Goal: Information Seeking & Learning: Learn about a topic

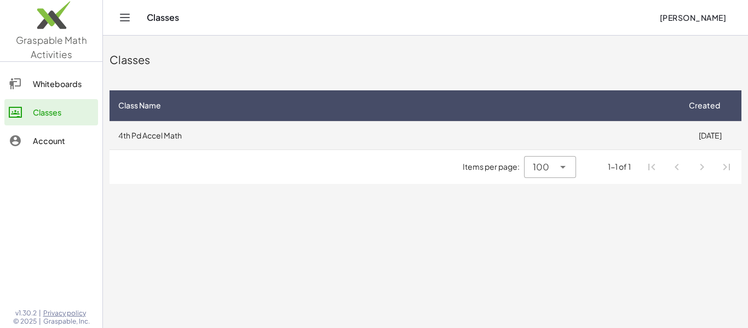
click at [291, 137] on td "4th Pd Accel Math" at bounding box center [394, 135] width 569 height 28
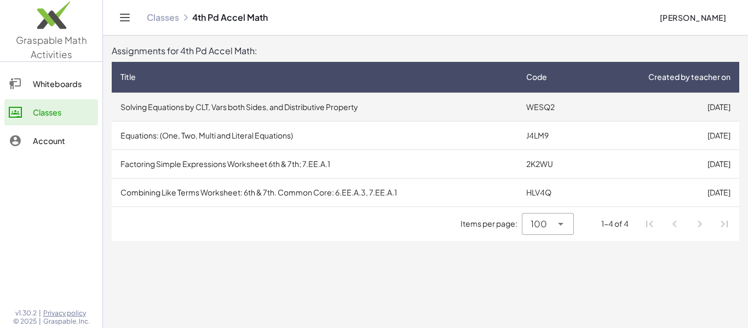
click at [219, 112] on td "Solving Equations by CLT, Vars both Sides, and Distributive Property" at bounding box center [315, 107] width 406 height 28
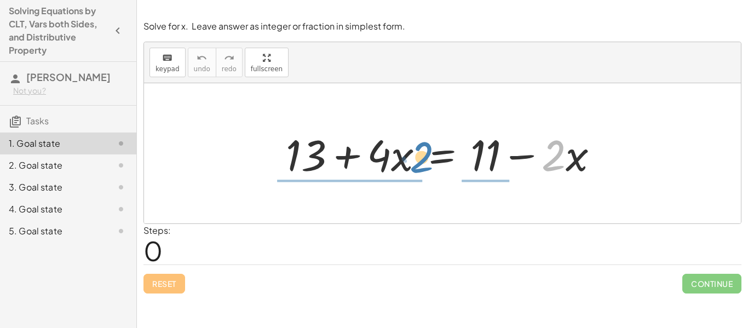
drag, startPoint x: 544, startPoint y: 155, endPoint x: 420, endPoint y: 159, distance: 125.0
click at [420, 159] on div at bounding box center [446, 153] width 333 height 56
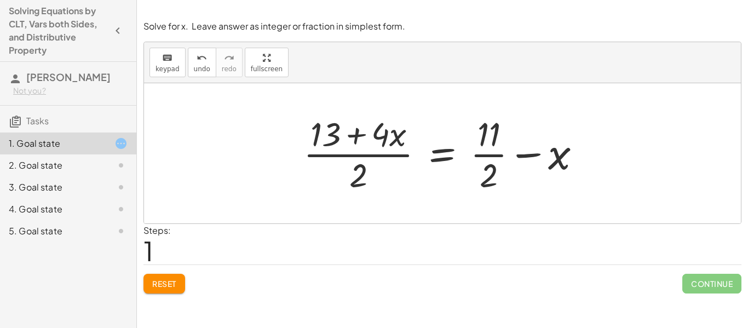
click at [164, 293] on button "Reset" at bounding box center [165, 284] width 42 height 20
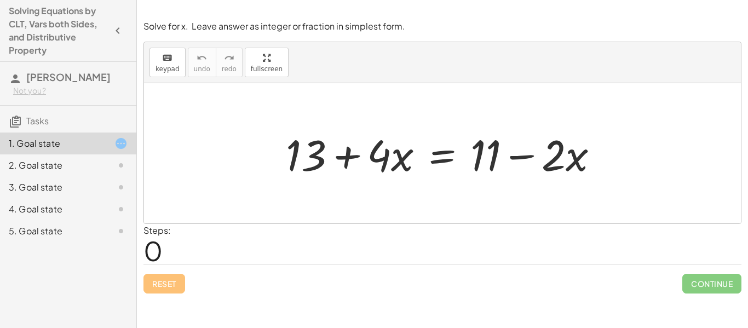
click at [557, 214] on div "+ 13 + · 4 · x = + 11 − · 2 · x" at bounding box center [442, 153] width 597 height 140
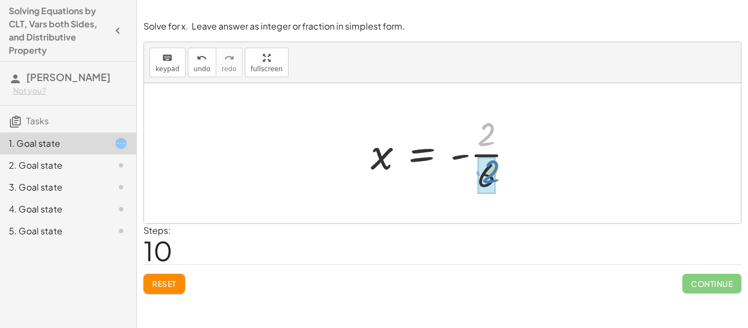
drag, startPoint x: 487, startPoint y: 136, endPoint x: 491, endPoint y: 173, distance: 37.5
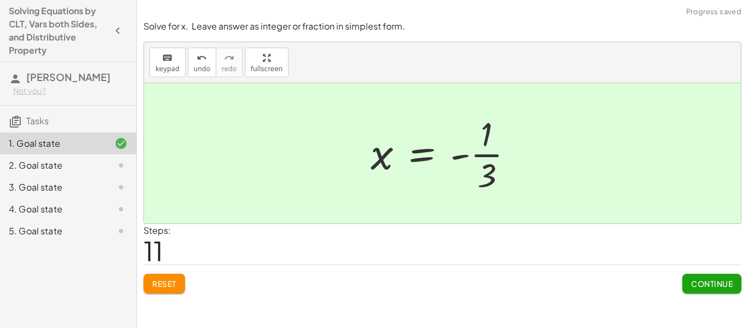
click at [709, 282] on span "Continue" at bounding box center [712, 284] width 42 height 10
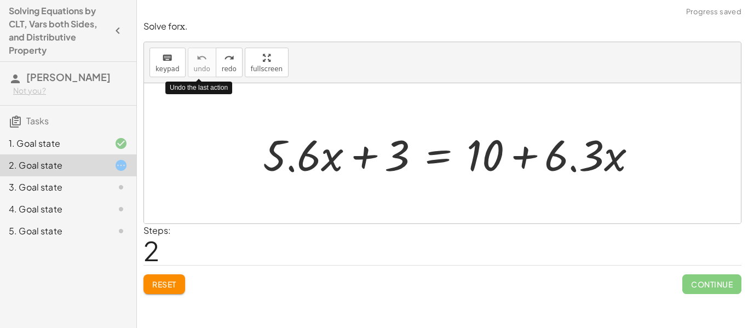
click at [169, 291] on button "Reset" at bounding box center [165, 284] width 42 height 20
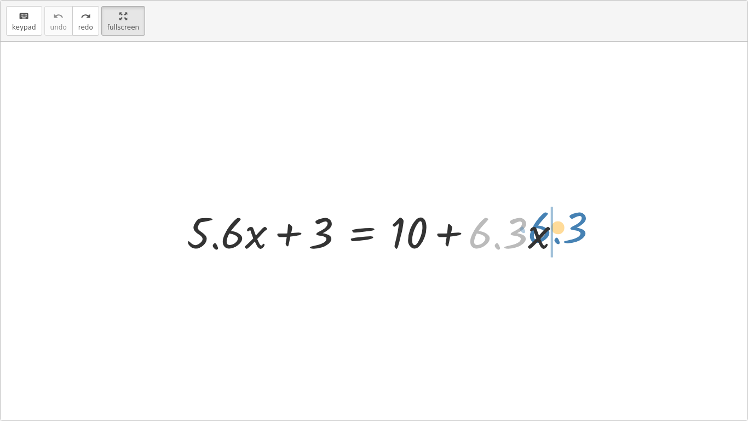
drag, startPoint x: 511, startPoint y: 232, endPoint x: 570, endPoint y: 227, distance: 59.4
click at [570, 227] on div at bounding box center [378, 231] width 394 height 56
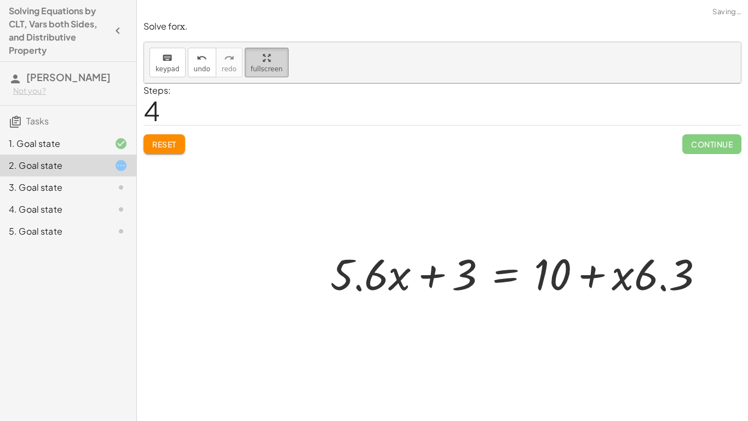
click at [102, 0] on html "Solving Equations by CLT, Vars both Sides, and Distributive Property [PERSON_NA…" at bounding box center [374, 210] width 748 height 421
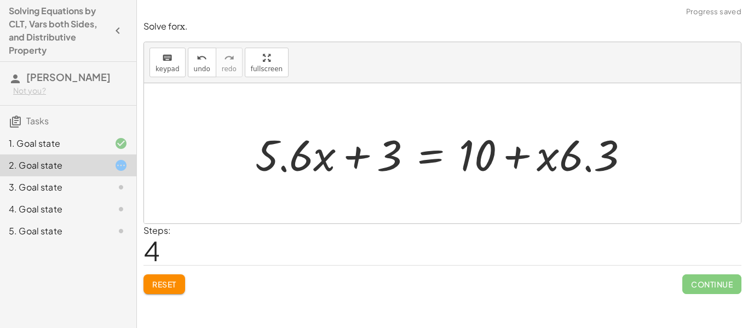
click at [171, 288] on span "Reset" at bounding box center [164, 284] width 24 height 10
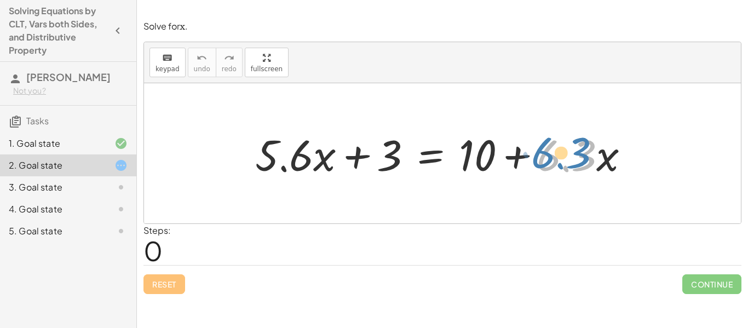
drag, startPoint x: 551, startPoint y: 162, endPoint x: 543, endPoint y: 159, distance: 7.6
click at [543, 159] on div at bounding box center [447, 153] width 394 height 56
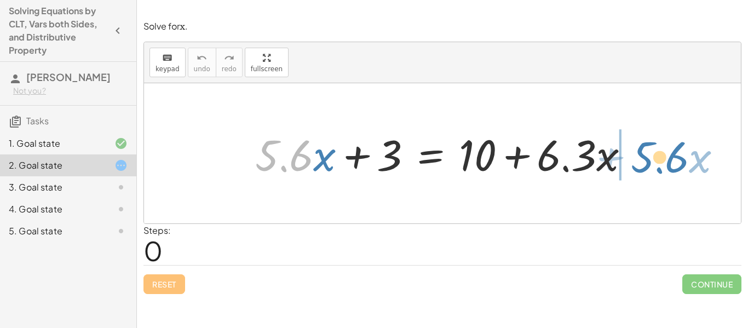
drag, startPoint x: 308, startPoint y: 164, endPoint x: 686, endPoint y: 166, distance: 377.4
click at [686, 166] on div "· 5.6 + · x + · 5.6 · x + 3 = + 10 + · 6.3 · x" at bounding box center [442, 153] width 597 height 140
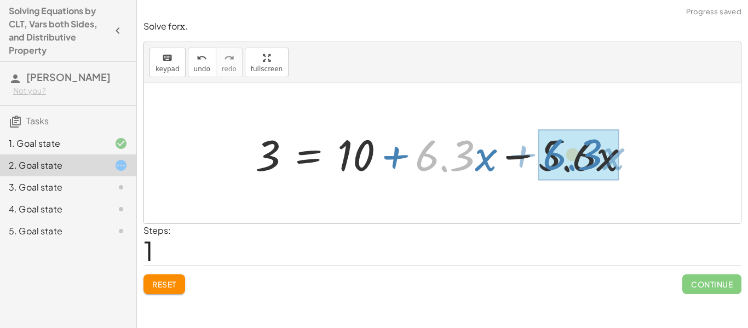
drag, startPoint x: 473, startPoint y: 151, endPoint x: 629, endPoint y: 154, distance: 155.6
click at [629, 154] on div at bounding box center [447, 153] width 394 height 56
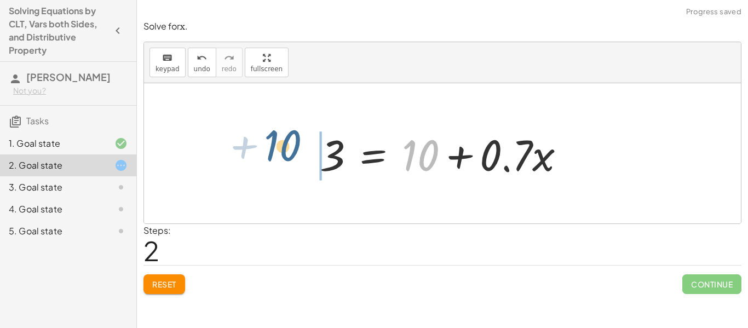
drag, startPoint x: 430, startPoint y: 155, endPoint x: 295, endPoint y: 150, distance: 135.4
click at [295, 150] on div "+ · 5.6 · x + 3 = + 10 + · 6.3 · x 3 = + 10 + · 6.3 · x − · 5.6 · x + 10 3 = + …" at bounding box center [442, 153] width 597 height 140
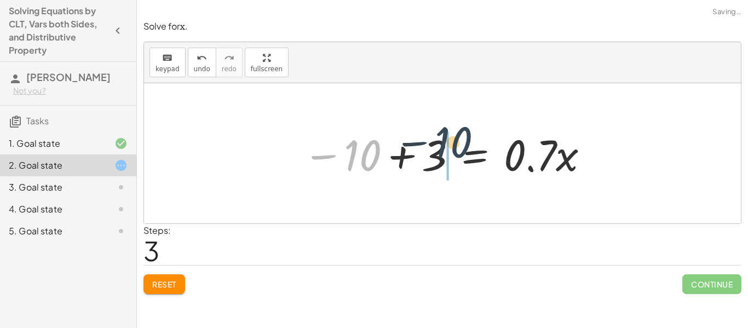
drag, startPoint x: 345, startPoint y: 160, endPoint x: 435, endPoint y: 151, distance: 90.9
click at [435, 151] on div at bounding box center [446, 153] width 299 height 56
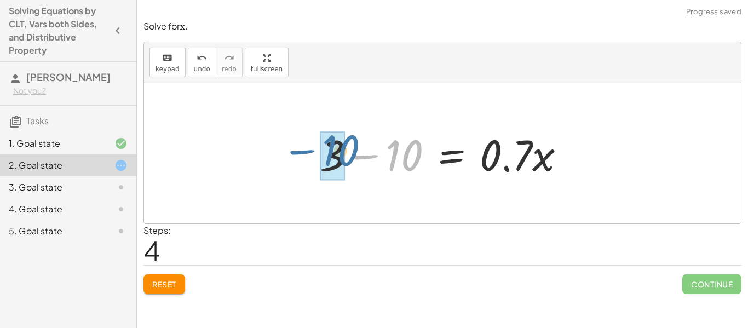
drag, startPoint x: 432, startPoint y: 152, endPoint x: 366, endPoint y: 147, distance: 65.9
click at [366, 147] on div at bounding box center [446, 153] width 265 height 56
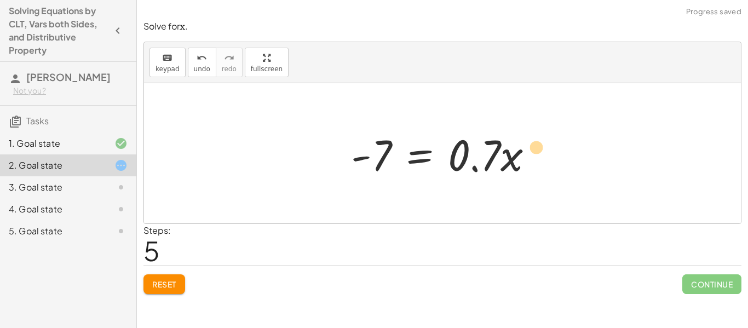
drag, startPoint x: 503, startPoint y: 151, endPoint x: 523, endPoint y: 144, distance: 21.5
click at [523, 144] on div at bounding box center [447, 153] width 202 height 56
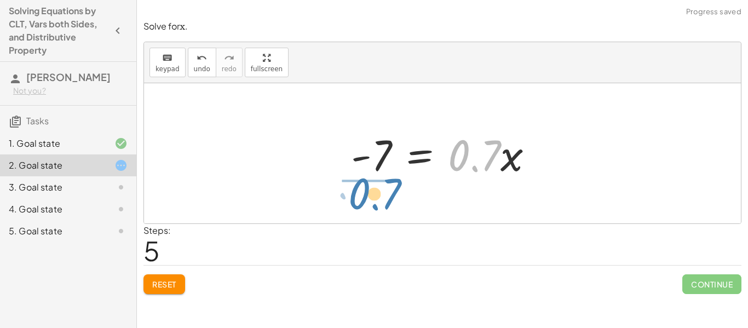
drag, startPoint x: 484, startPoint y: 148, endPoint x: 382, endPoint y: 186, distance: 108.4
click at [382, 186] on div "+ · 5.6 · x + 3 = + 10 + · 6.3 · x 3 = + 10 + · 6.3 · x − · 5.6 · x 3 = + 10 + …" at bounding box center [442, 153] width 597 height 140
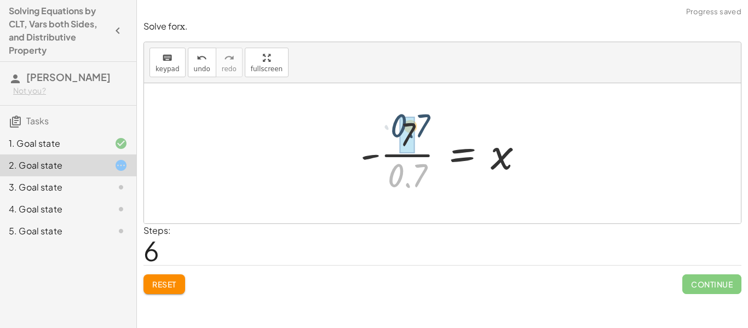
drag, startPoint x: 410, startPoint y: 181, endPoint x: 412, endPoint y: 134, distance: 47.2
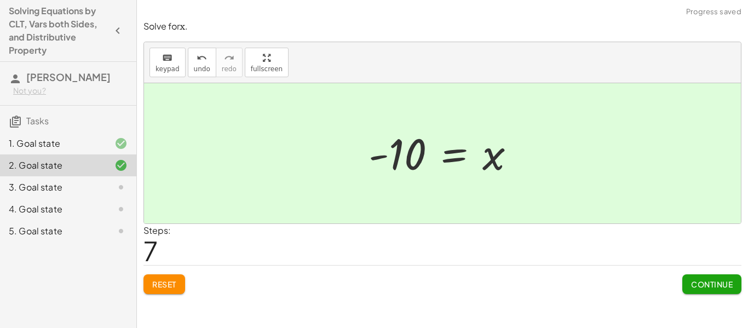
click at [703, 284] on span "Continue" at bounding box center [712, 284] width 42 height 10
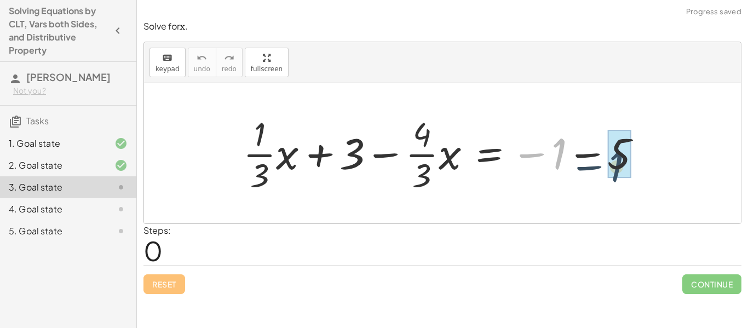
drag, startPoint x: 561, startPoint y: 153, endPoint x: 634, endPoint y: 162, distance: 73.4
click at [634, 162] on div at bounding box center [447, 153] width 418 height 84
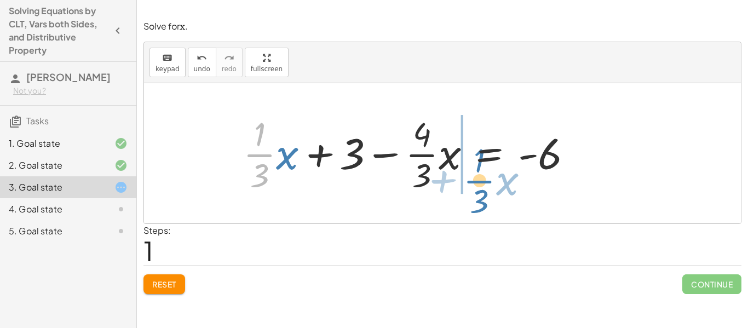
drag, startPoint x: 272, startPoint y: 156, endPoint x: 495, endPoint y: 177, distance: 223.4
click at [495, 177] on div at bounding box center [412, 153] width 349 height 84
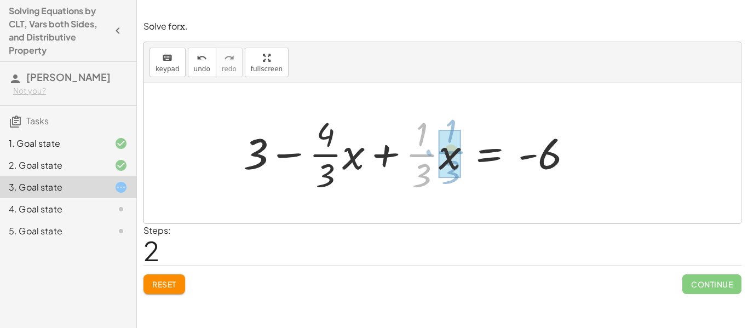
drag, startPoint x: 429, startPoint y: 155, endPoint x: 458, endPoint y: 152, distance: 29.2
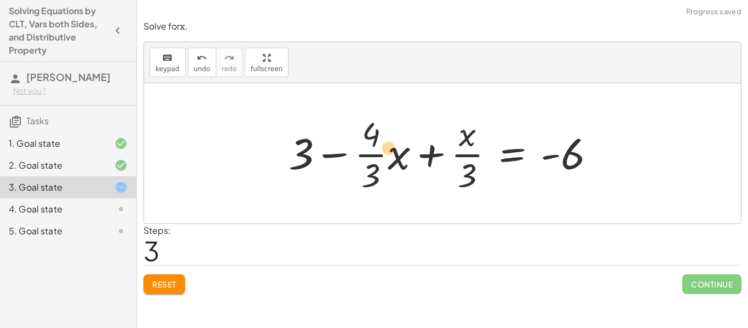
drag, startPoint x: 466, startPoint y: 159, endPoint x: 399, endPoint y: 154, distance: 67.1
click at [399, 154] on div at bounding box center [446, 153] width 327 height 84
drag, startPoint x: 399, startPoint y: 158, endPoint x: 392, endPoint y: 160, distance: 7.5
click at [392, 160] on div at bounding box center [446, 153] width 327 height 84
drag, startPoint x: 302, startPoint y: 154, endPoint x: 604, endPoint y: 150, distance: 301.8
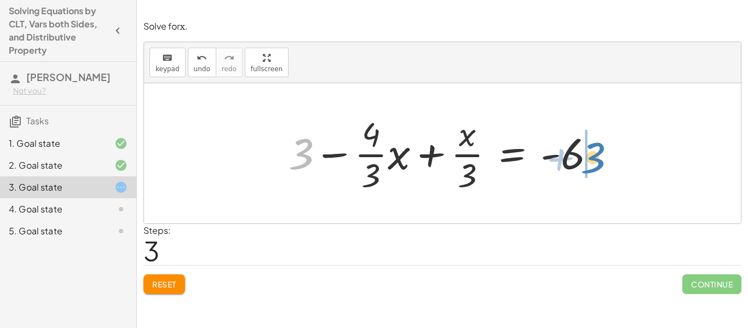
click at [604, 150] on div at bounding box center [446, 153] width 327 height 84
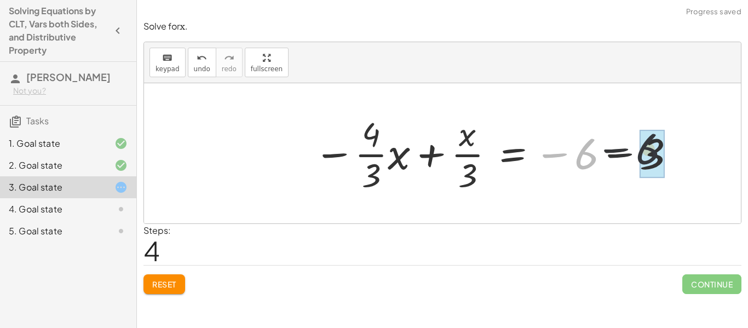
drag, startPoint x: 581, startPoint y: 158, endPoint x: 661, endPoint y: 157, distance: 79.4
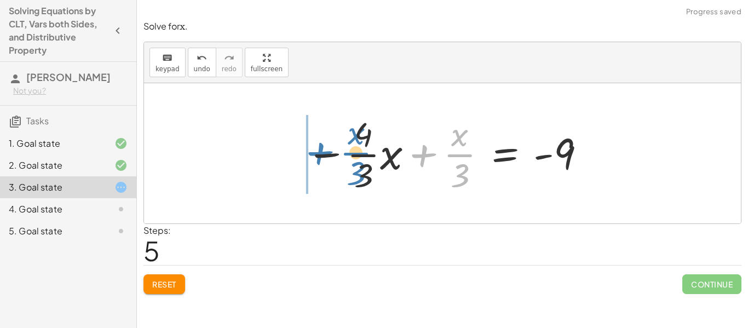
drag, startPoint x: 467, startPoint y: 152, endPoint x: 356, endPoint y: 150, distance: 111.2
click at [356, 150] on div at bounding box center [446, 153] width 291 height 84
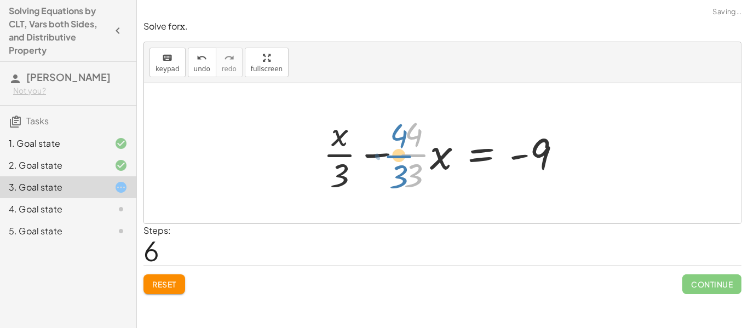
drag, startPoint x: 416, startPoint y: 157, endPoint x: 402, endPoint y: 159, distance: 14.4
click at [402, 159] on div at bounding box center [447, 153] width 258 height 84
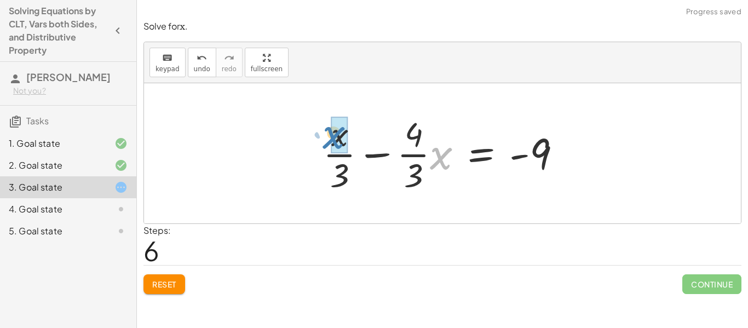
drag, startPoint x: 442, startPoint y: 158, endPoint x: 342, endPoint y: 138, distance: 101.2
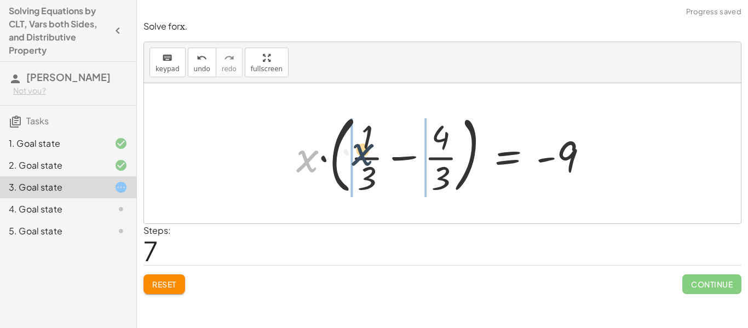
drag, startPoint x: 312, startPoint y: 169, endPoint x: 391, endPoint y: 164, distance: 79.0
click at [391, 164] on div at bounding box center [447, 153] width 312 height 91
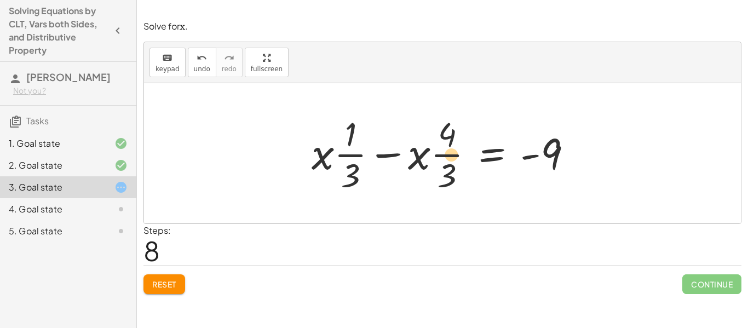
click at [442, 157] on div at bounding box center [446, 153] width 280 height 84
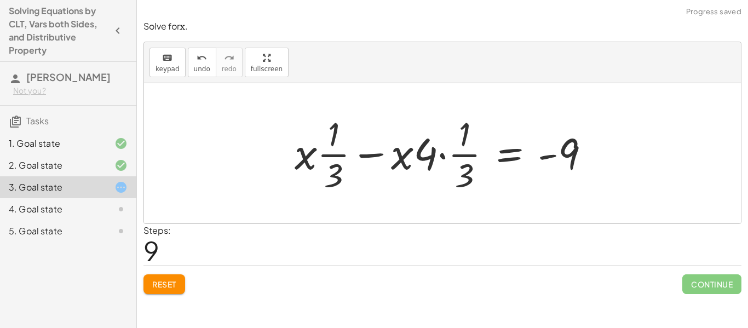
click at [173, 279] on span "Reset" at bounding box center [164, 284] width 24 height 10
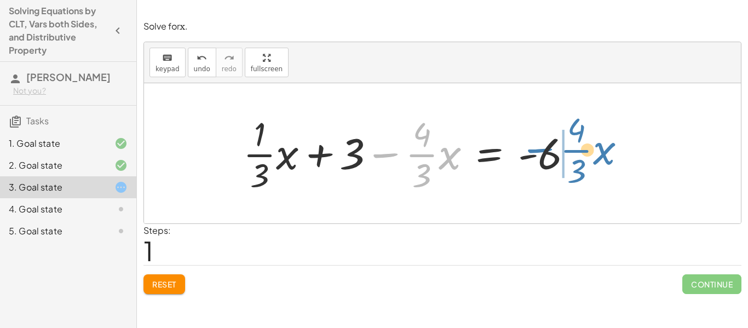
drag, startPoint x: 383, startPoint y: 153, endPoint x: 537, endPoint y: 148, distance: 154.0
click at [537, 148] on div at bounding box center [412, 153] width 349 height 84
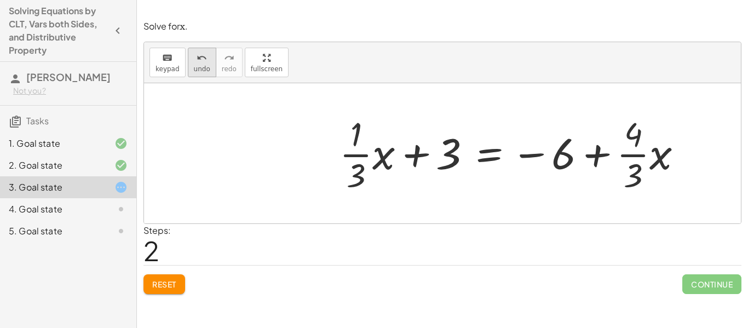
click at [199, 66] on span "undo" at bounding box center [202, 69] width 16 height 8
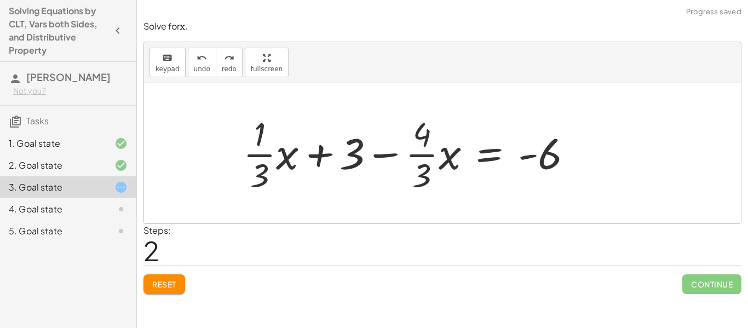
click at [169, 279] on span "Reset" at bounding box center [164, 284] width 24 height 10
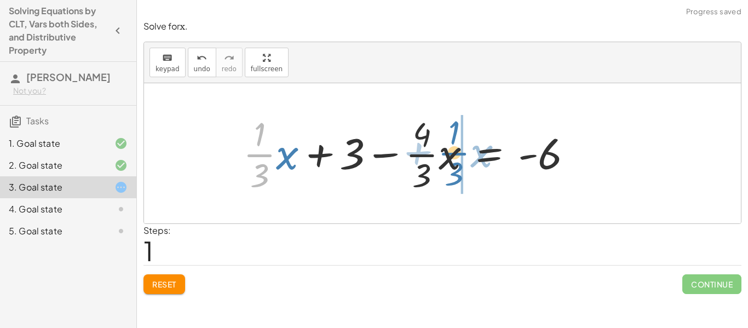
drag, startPoint x: 260, startPoint y: 157, endPoint x: 455, endPoint y: 155, distance: 194.5
click at [455, 155] on div at bounding box center [412, 153] width 349 height 84
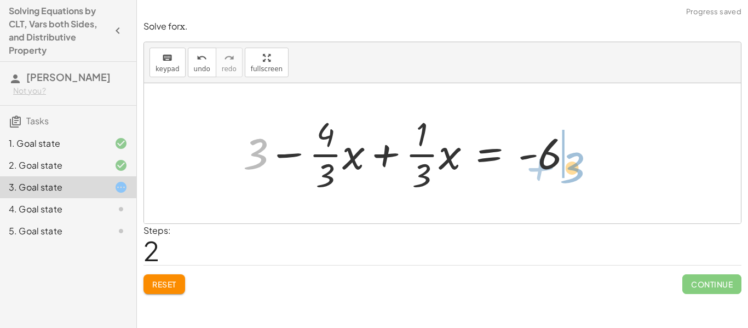
drag, startPoint x: 265, startPoint y: 152, endPoint x: 585, endPoint y: 161, distance: 320.6
click at [585, 161] on div at bounding box center [412, 153] width 349 height 84
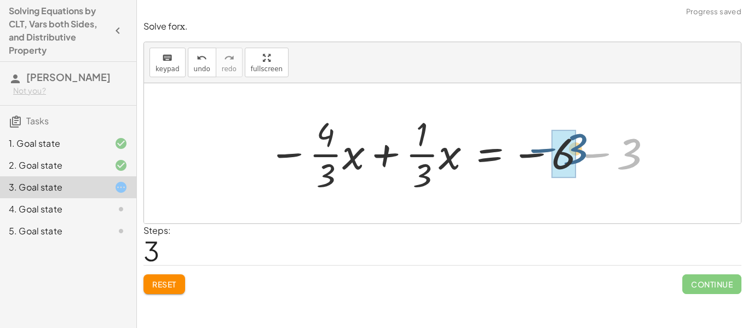
drag, startPoint x: 624, startPoint y: 153, endPoint x: 565, endPoint y: 147, distance: 60.0
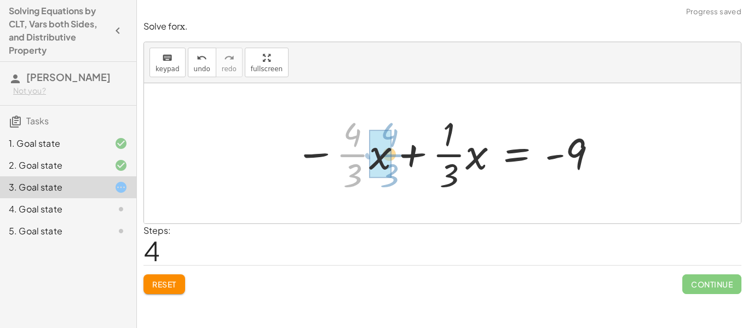
drag, startPoint x: 360, startPoint y: 157, endPoint x: 396, endPoint y: 157, distance: 36.2
click at [396, 157] on div at bounding box center [447, 153] width 314 height 84
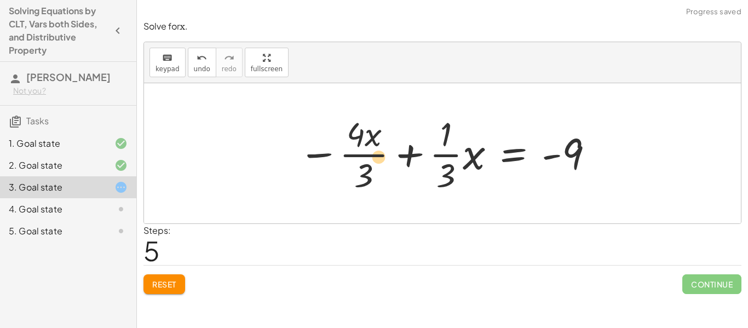
drag, startPoint x: 364, startPoint y: 155, endPoint x: 371, endPoint y: 157, distance: 7.3
click at [371, 157] on div at bounding box center [447, 153] width 308 height 84
drag, startPoint x: 475, startPoint y: 152, endPoint x: 443, endPoint y: 129, distance: 39.7
click at [443, 129] on div at bounding box center [447, 153] width 308 height 84
click at [443, 129] on div at bounding box center [458, 153] width 285 height 84
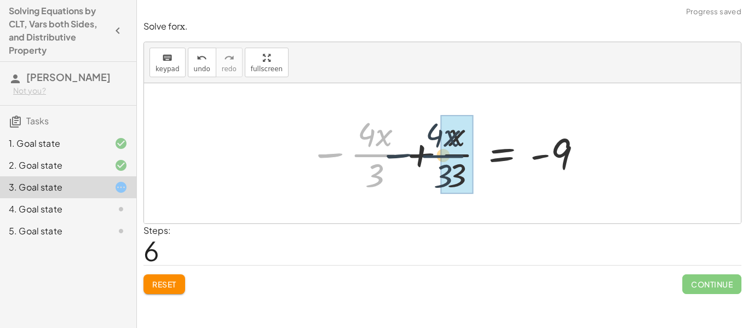
drag, startPoint x: 386, startPoint y: 153, endPoint x: 462, endPoint y: 154, distance: 76.7
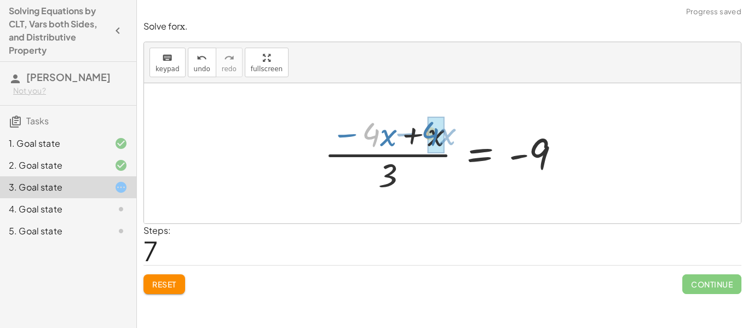
drag, startPoint x: 374, startPoint y: 131, endPoint x: 433, endPoint y: 131, distance: 59.2
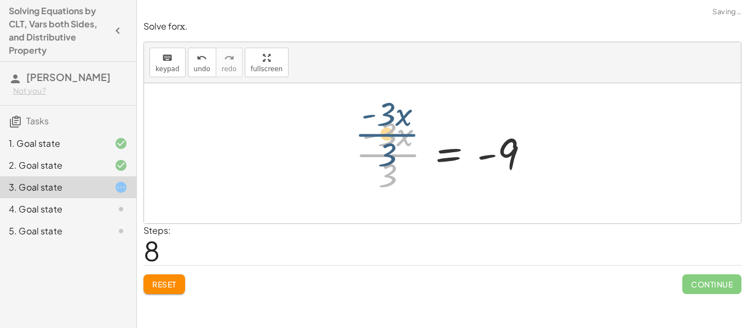
click at [393, 160] on div at bounding box center [446, 153] width 193 height 84
drag, startPoint x: 389, startPoint y: 171, endPoint x: 388, endPoint y: 132, distance: 38.9
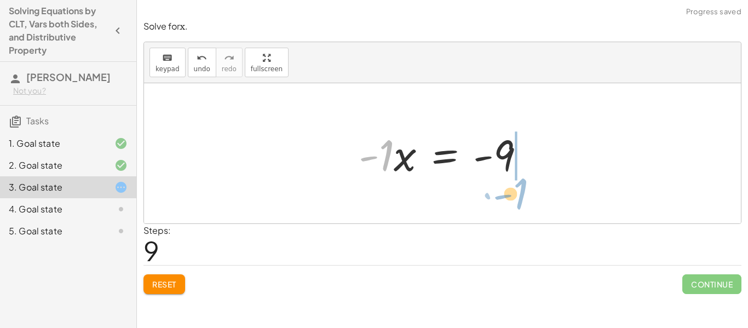
drag, startPoint x: 379, startPoint y: 160, endPoint x: 514, endPoint y: 198, distance: 140.5
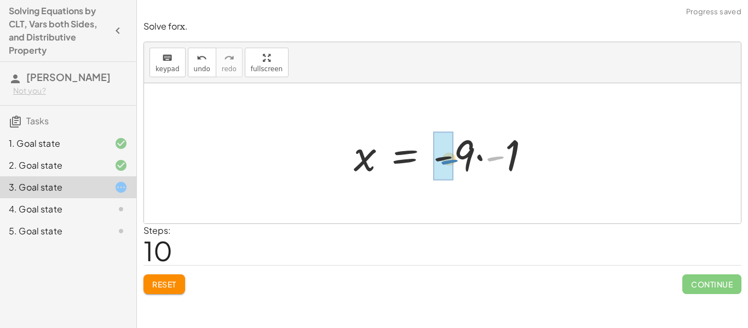
drag, startPoint x: 502, startPoint y: 160, endPoint x: 453, endPoint y: 159, distance: 48.8
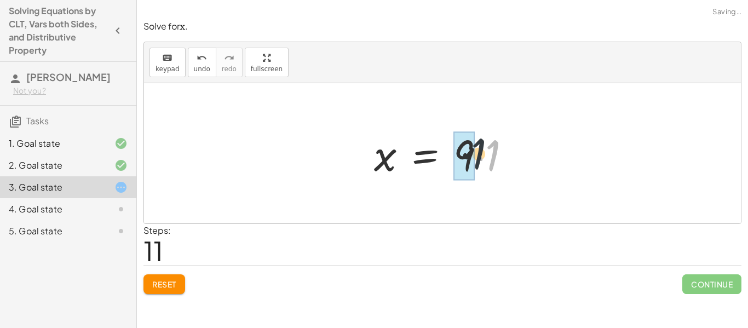
drag, startPoint x: 494, startPoint y: 161, endPoint x: 468, endPoint y: 159, distance: 25.3
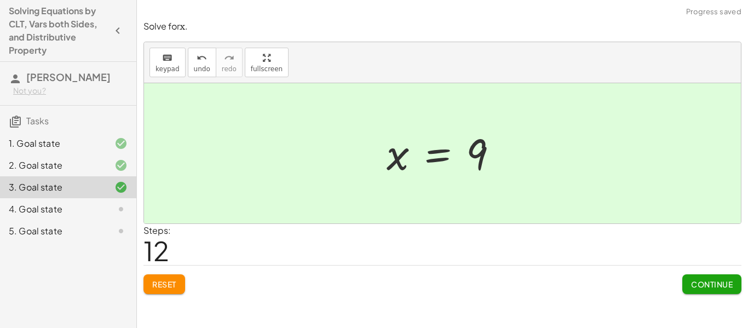
click at [714, 293] on button "Continue" at bounding box center [712, 284] width 59 height 20
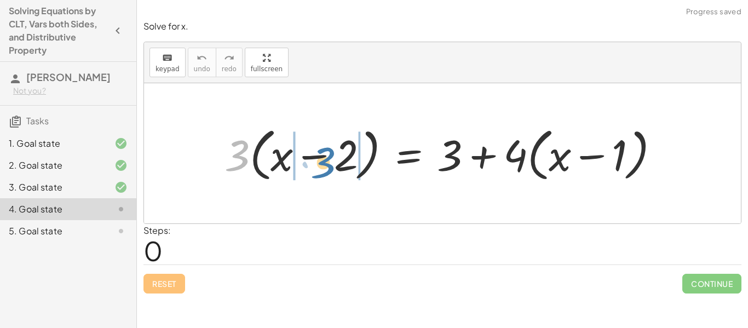
drag, startPoint x: 233, startPoint y: 145, endPoint x: 317, endPoint y: 153, distance: 84.2
click at [317, 153] on div at bounding box center [446, 153] width 455 height 63
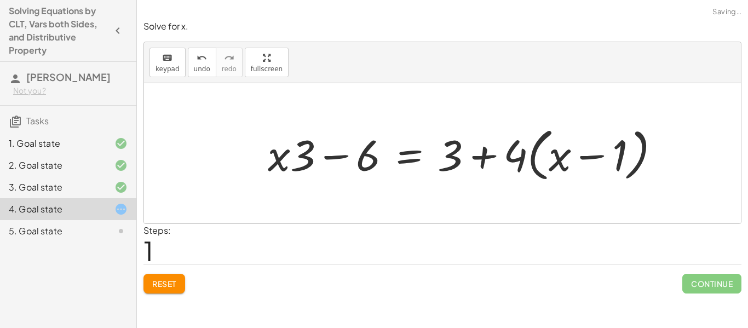
click at [173, 284] on span "Reset" at bounding box center [164, 284] width 24 height 10
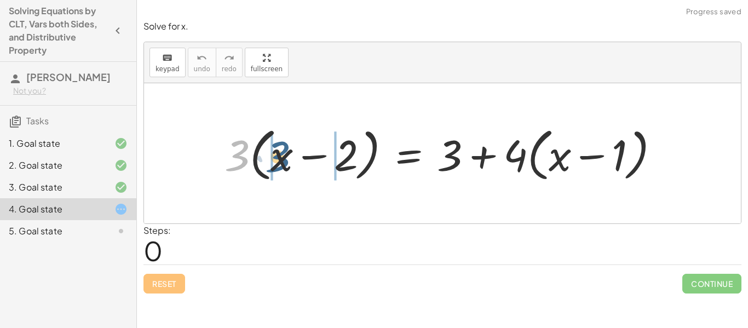
drag, startPoint x: 245, startPoint y: 158, endPoint x: 285, endPoint y: 159, distance: 40.0
click at [285, 159] on div at bounding box center [446, 153] width 455 height 63
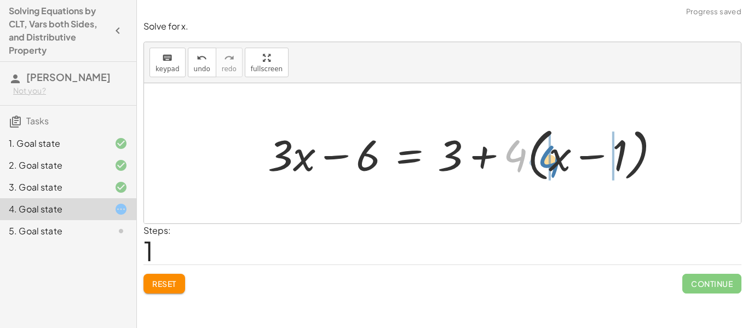
drag, startPoint x: 511, startPoint y: 161, endPoint x: 544, endPoint y: 165, distance: 34.2
click at [544, 165] on div at bounding box center [468, 153] width 412 height 63
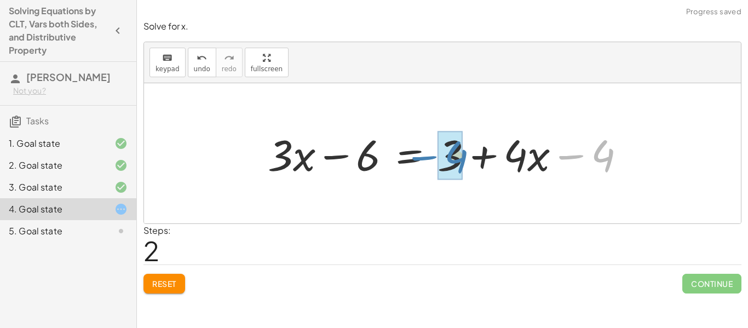
drag, startPoint x: 599, startPoint y: 159, endPoint x: 451, endPoint y: 160, distance: 147.4
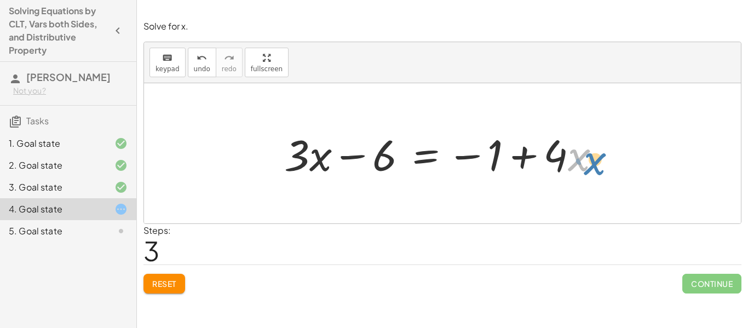
drag, startPoint x: 571, startPoint y: 155, endPoint x: 588, endPoint y: 158, distance: 17.8
click at [588, 158] on div at bounding box center [447, 153] width 336 height 56
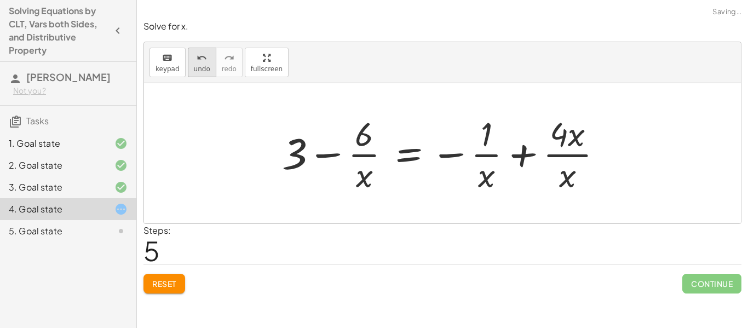
click at [202, 70] on span "undo" at bounding box center [202, 69] width 16 height 8
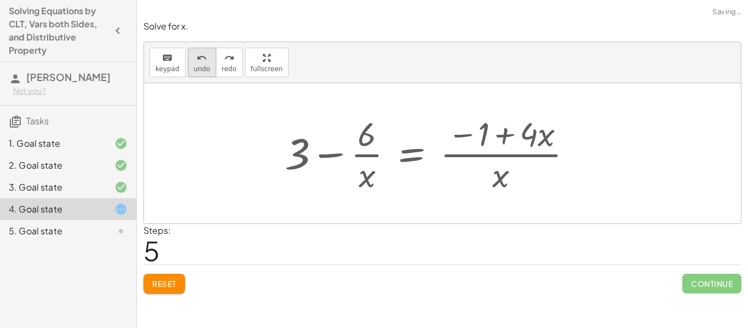
click at [202, 70] on span "undo" at bounding box center [202, 69] width 16 height 8
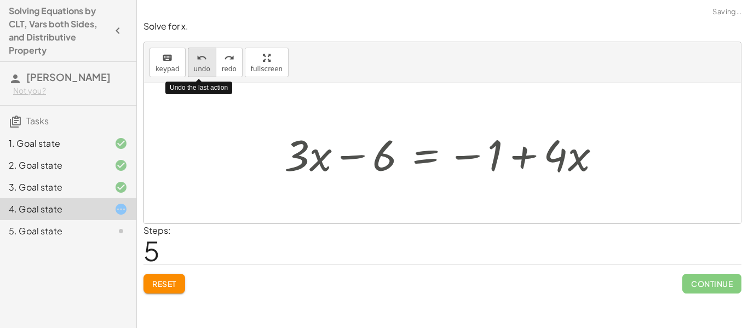
click at [202, 70] on span "undo" at bounding box center [202, 69] width 16 height 8
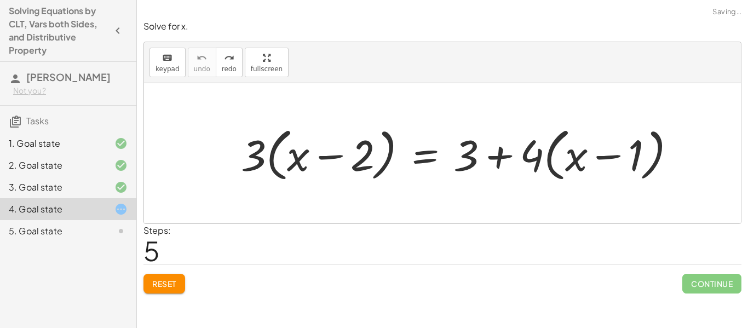
click at [165, 288] on span "Reset" at bounding box center [164, 284] width 24 height 10
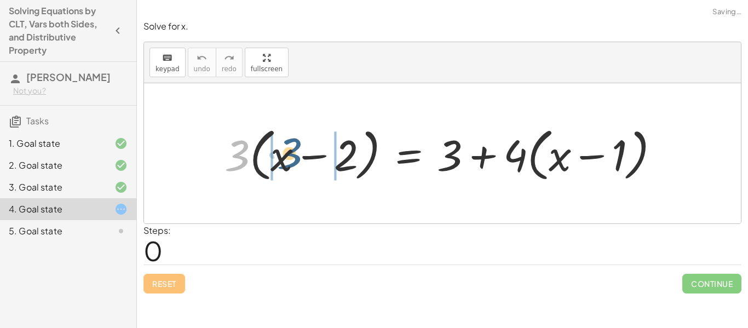
drag, startPoint x: 238, startPoint y: 162, endPoint x: 284, endPoint y: 158, distance: 46.1
click at [284, 158] on div at bounding box center [446, 153] width 455 height 63
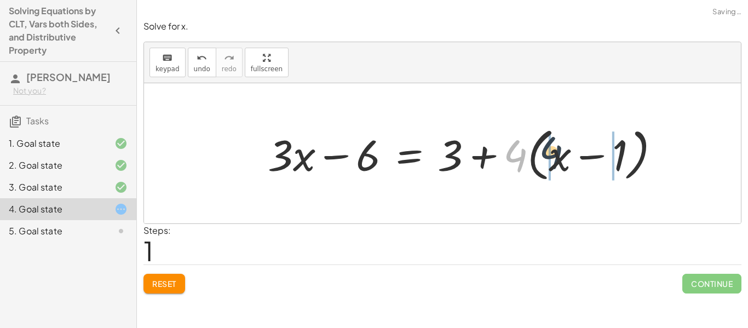
drag, startPoint x: 513, startPoint y: 159, endPoint x: 551, endPoint y: 157, distance: 37.3
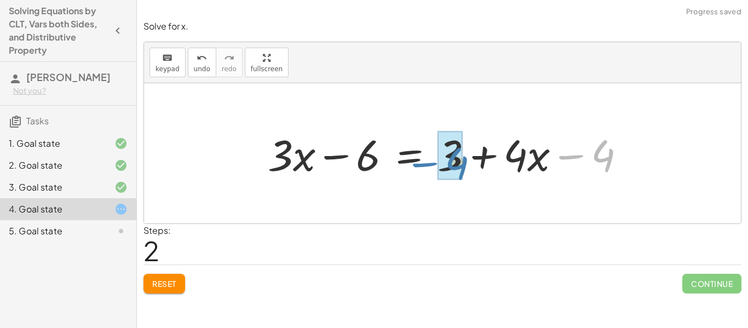
drag, startPoint x: 612, startPoint y: 152, endPoint x: 459, endPoint y: 158, distance: 152.9
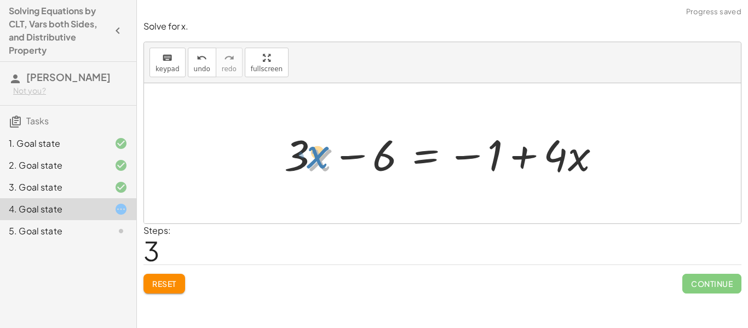
drag, startPoint x: 314, startPoint y: 159, endPoint x: 303, endPoint y: 154, distance: 12.0
click at [303, 154] on div at bounding box center [447, 153] width 336 height 56
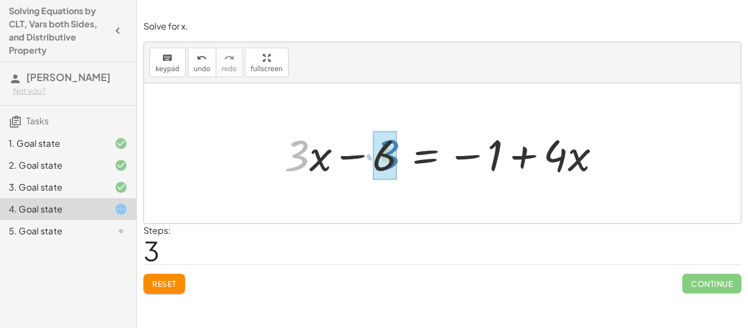
drag, startPoint x: 299, startPoint y: 155, endPoint x: 389, endPoint y: 154, distance: 90.4
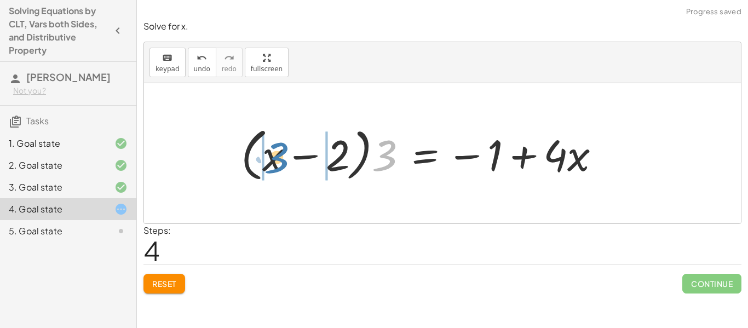
drag, startPoint x: 389, startPoint y: 155, endPoint x: 275, endPoint y: 157, distance: 114.0
click at [275, 157] on div at bounding box center [425, 153] width 379 height 63
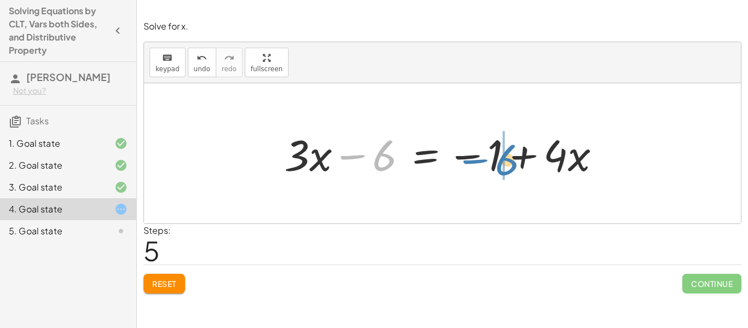
drag, startPoint x: 381, startPoint y: 157, endPoint x: 504, endPoint y: 160, distance: 122.7
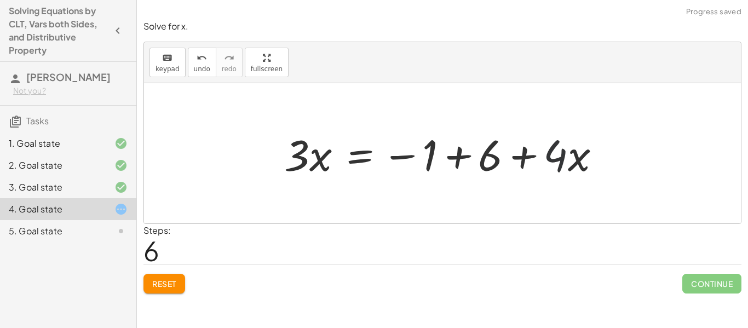
click at [549, 156] on div at bounding box center [447, 153] width 336 height 56
drag, startPoint x: 496, startPoint y: 152, endPoint x: 433, endPoint y: 150, distance: 63.1
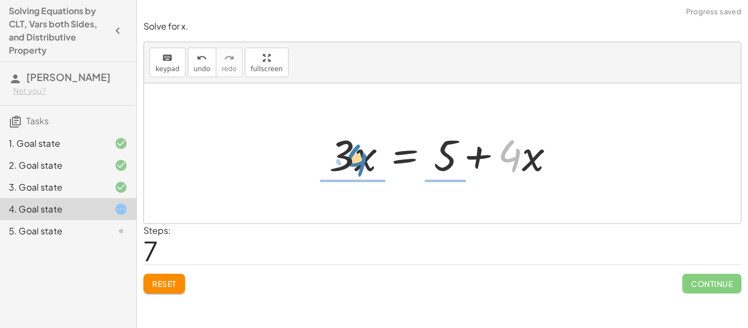
drag, startPoint x: 519, startPoint y: 164, endPoint x: 364, endPoint y: 168, distance: 154.5
click at [364, 168] on div at bounding box center [446, 153] width 245 height 56
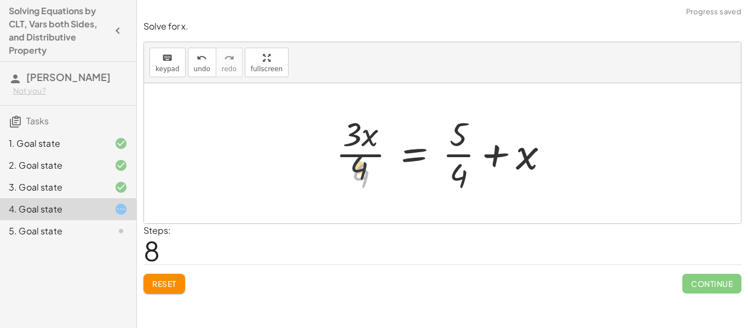
drag, startPoint x: 354, startPoint y: 175, endPoint x: 351, endPoint y: 147, distance: 28.1
click at [351, 147] on div at bounding box center [446, 153] width 233 height 84
drag, startPoint x: 360, startPoint y: 171, endPoint x: 358, endPoint y: 119, distance: 51.5
click at [358, 119] on div at bounding box center [446, 153] width 233 height 84
drag, startPoint x: 354, startPoint y: 125, endPoint x: 366, endPoint y: 160, distance: 36.6
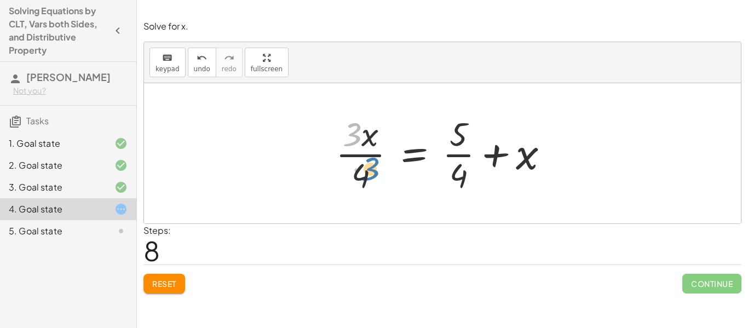
click at [366, 160] on div at bounding box center [446, 153] width 233 height 84
click at [166, 288] on span "Reset" at bounding box center [164, 284] width 24 height 10
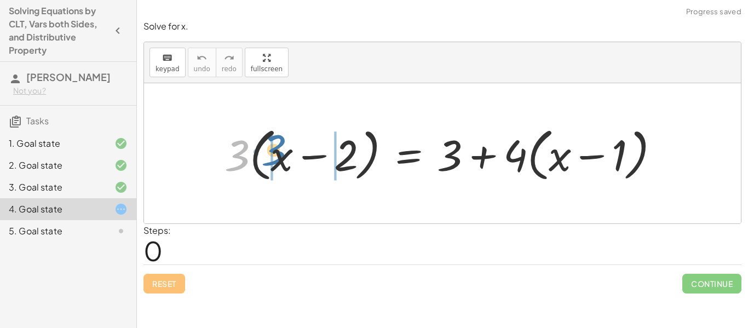
drag, startPoint x: 242, startPoint y: 164, endPoint x: 279, endPoint y: 159, distance: 37.0
click at [279, 159] on div at bounding box center [446, 153] width 455 height 63
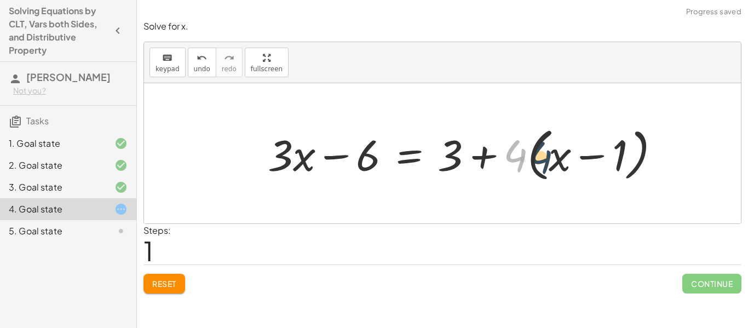
drag, startPoint x: 520, startPoint y: 155, endPoint x: 545, endPoint y: 157, distance: 25.3
click at [545, 157] on div at bounding box center [468, 153] width 412 height 63
drag, startPoint x: 519, startPoint y: 156, endPoint x: 537, endPoint y: 157, distance: 18.1
click at [537, 157] on div at bounding box center [468, 153] width 412 height 63
drag, startPoint x: 518, startPoint y: 158, endPoint x: 558, endPoint y: 158, distance: 39.4
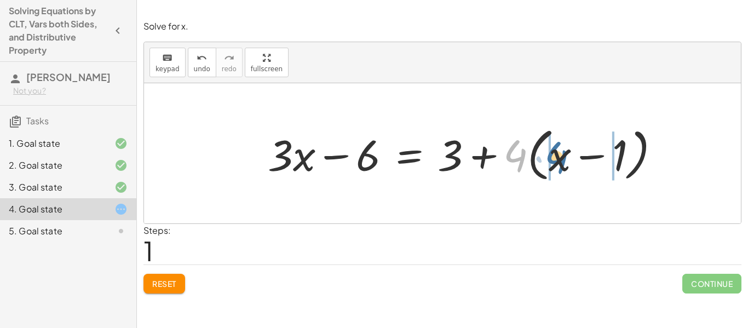
click at [558, 158] on div at bounding box center [468, 153] width 412 height 63
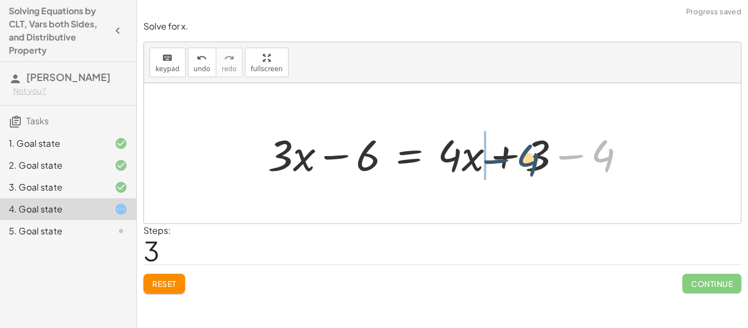
drag, startPoint x: 601, startPoint y: 159, endPoint x: 523, endPoint y: 163, distance: 78.4
click at [523, 163] on div at bounding box center [450, 153] width 377 height 56
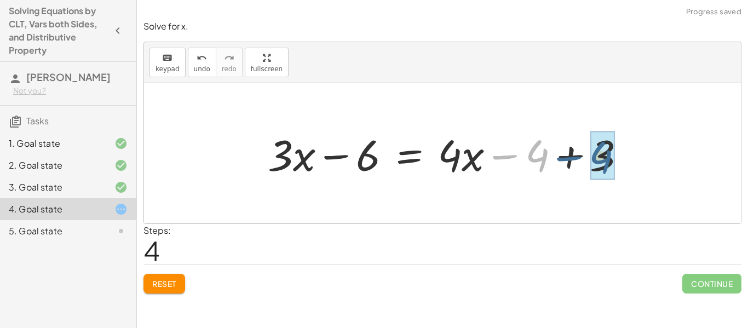
drag, startPoint x: 536, startPoint y: 158, endPoint x: 601, endPoint y: 160, distance: 65.8
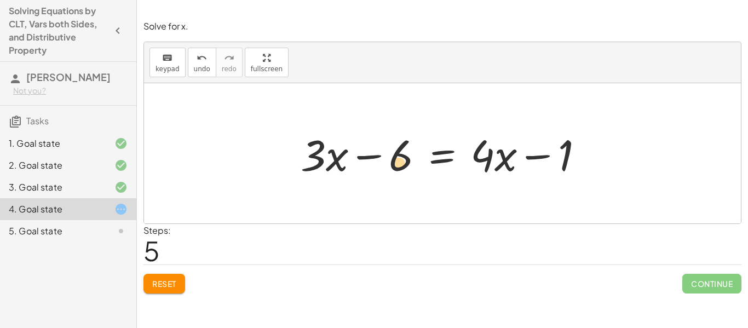
drag, startPoint x: 376, startPoint y: 154, endPoint x: 365, endPoint y: 159, distance: 11.8
click at [365, 159] on div at bounding box center [446, 153] width 302 height 56
drag, startPoint x: 277, startPoint y: 150, endPoint x: 334, endPoint y: 160, distance: 57.9
click at [334, 160] on div "· 3 · ( + x − 2 ) = + 3 + · 4 · ( + x − 1 ) + · 3 · x − · 3 · 2 = + 3 + · 4 · (…" at bounding box center [442, 153] width 597 height 140
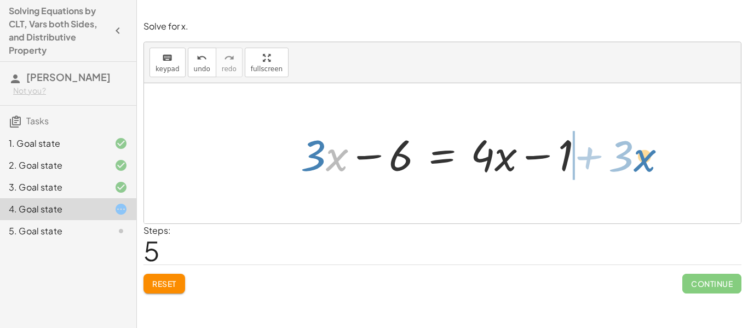
drag, startPoint x: 334, startPoint y: 160, endPoint x: 642, endPoint y: 160, distance: 308.4
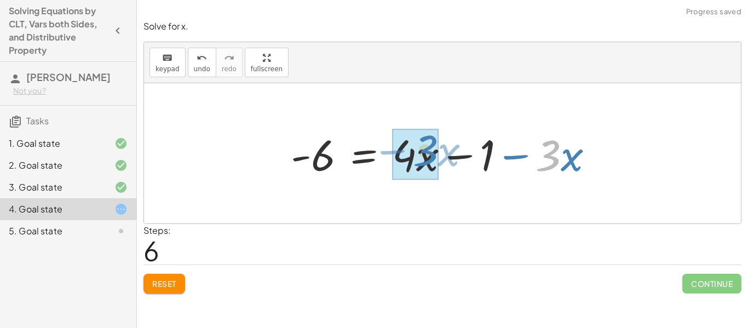
drag, startPoint x: 555, startPoint y: 160, endPoint x: 431, endPoint y: 156, distance: 125.0
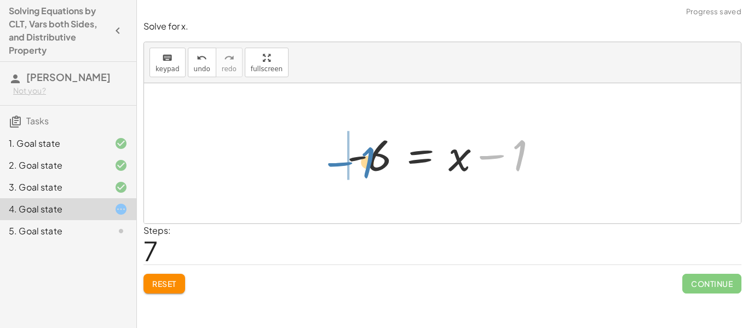
drag, startPoint x: 498, startPoint y: 156, endPoint x: 347, endPoint y: 164, distance: 151.4
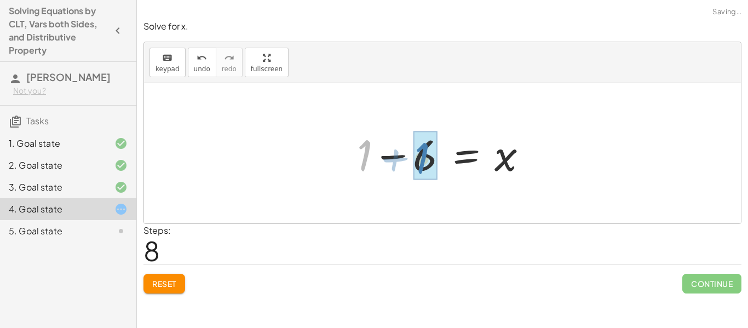
drag, startPoint x: 362, startPoint y: 158, endPoint x: 420, endPoint y: 162, distance: 58.2
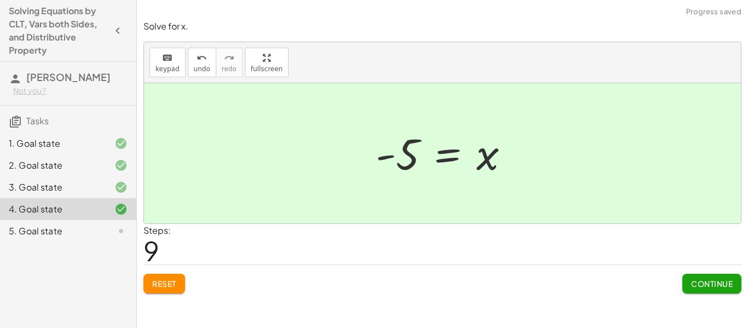
click at [693, 288] on span "Continue" at bounding box center [712, 284] width 42 height 10
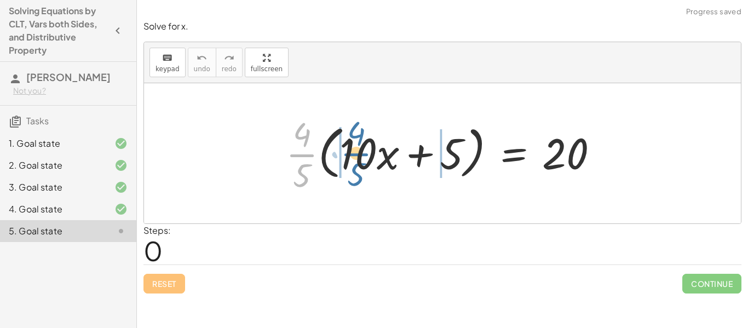
drag, startPoint x: 305, startPoint y: 154, endPoint x: 358, endPoint y: 153, distance: 53.7
click at [358, 153] on div at bounding box center [446, 153] width 333 height 84
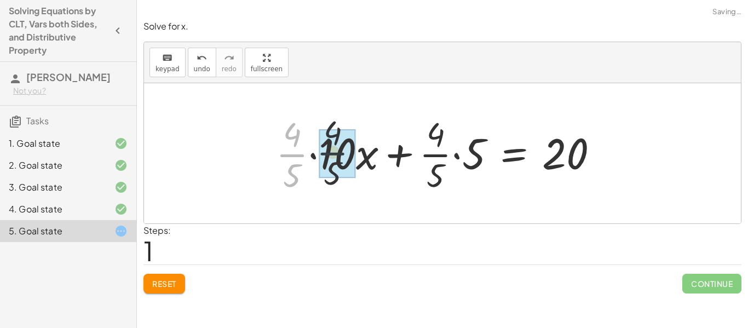
drag, startPoint x: 297, startPoint y: 151, endPoint x: 345, endPoint y: 152, distance: 47.7
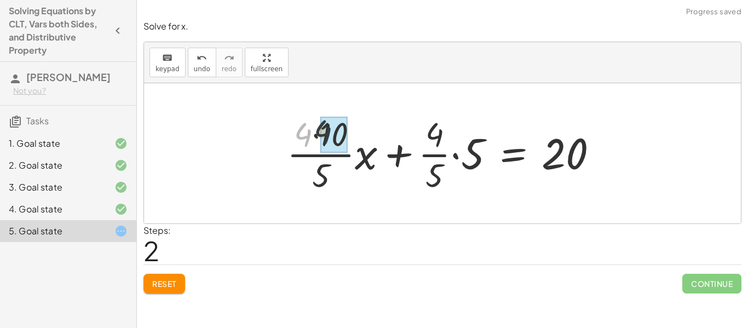
drag, startPoint x: 309, startPoint y: 139, endPoint x: 336, endPoint y: 136, distance: 26.9
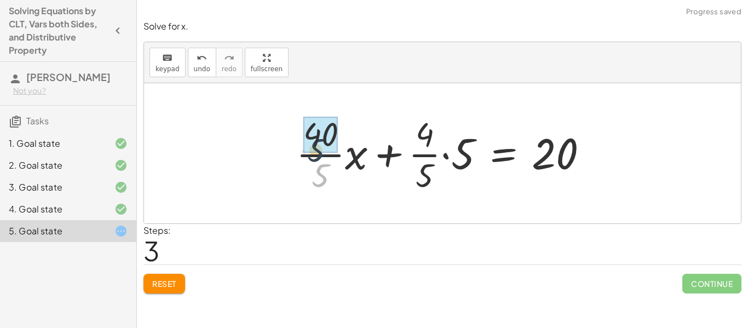
drag, startPoint x: 330, startPoint y: 179, endPoint x: 324, endPoint y: 147, distance: 32.3
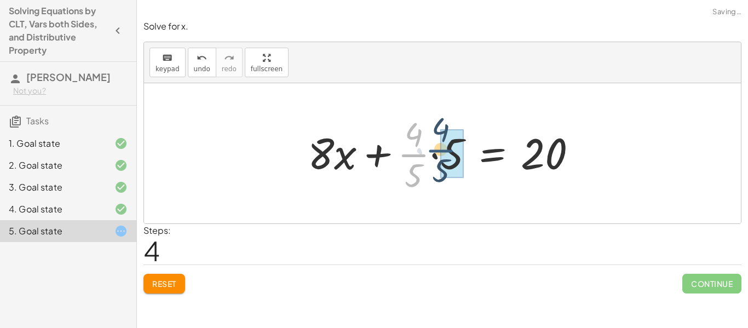
drag, startPoint x: 413, startPoint y: 163, endPoint x: 443, endPoint y: 159, distance: 29.8
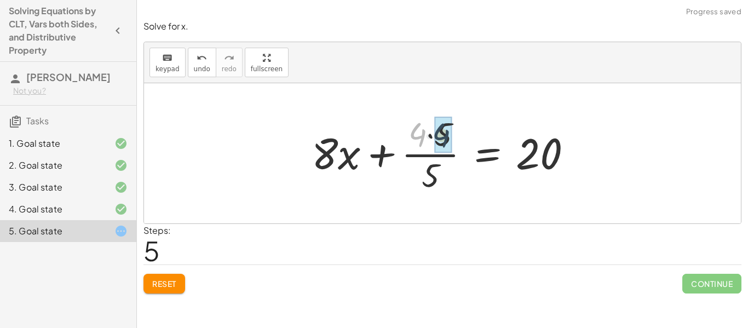
drag, startPoint x: 420, startPoint y: 135, endPoint x: 445, endPoint y: 137, distance: 25.3
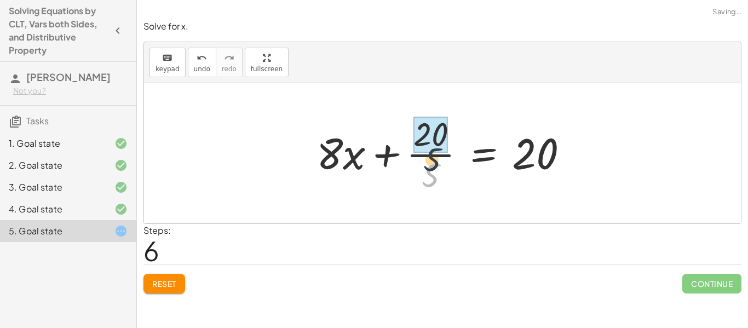
drag, startPoint x: 437, startPoint y: 169, endPoint x: 438, endPoint y: 139, distance: 29.6
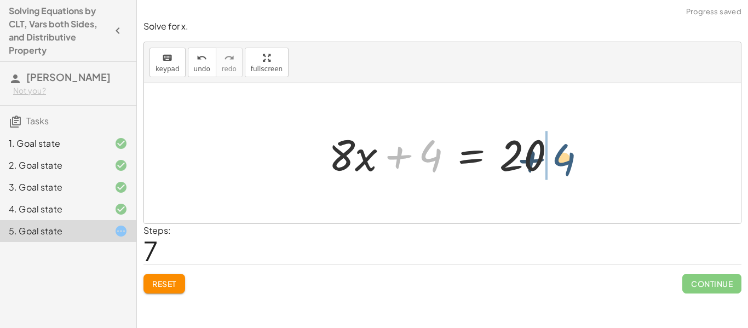
drag, startPoint x: 441, startPoint y: 163, endPoint x: 594, endPoint y: 168, distance: 152.9
click at [594, 168] on div "· · 4 · 5 · ( + · 10 · x + 5 ) = 20 + · · [DATE] · x + · · 4 · 5 · 5 = 20 + · ·…" at bounding box center [442, 153] width 597 height 140
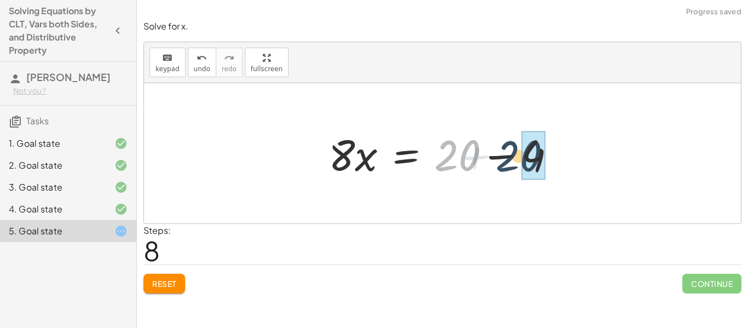
drag, startPoint x: 473, startPoint y: 155, endPoint x: 545, endPoint y: 158, distance: 72.4
click at [545, 158] on div at bounding box center [446, 153] width 247 height 56
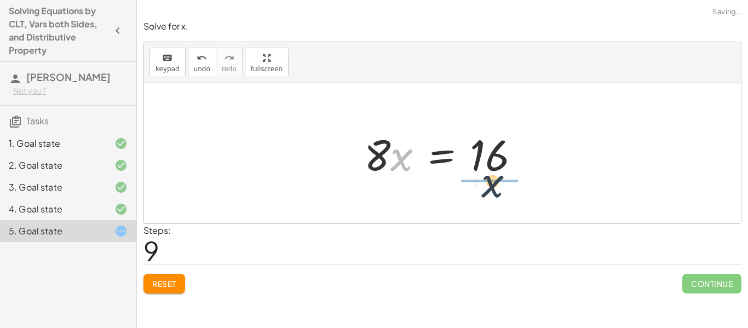
drag, startPoint x: 395, startPoint y: 162, endPoint x: 494, endPoint y: 191, distance: 103.2
click at [494, 191] on div "· · 4 · 5 · ( + · 10 · x + 5 ) = 20 + · · [DATE] · x + · · 4 · 5 · 5 = 20 + · ·…" at bounding box center [442, 153] width 597 height 140
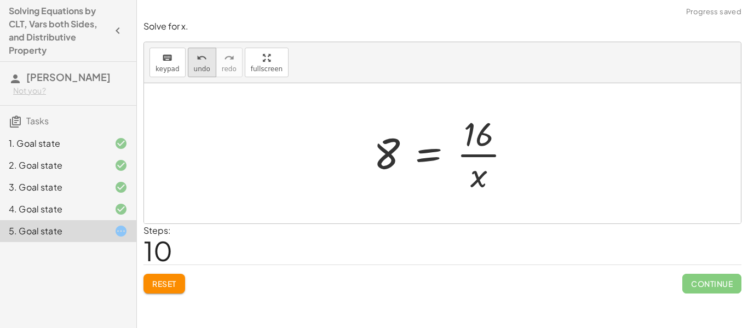
click at [205, 55] on div "undo" at bounding box center [202, 57] width 16 height 13
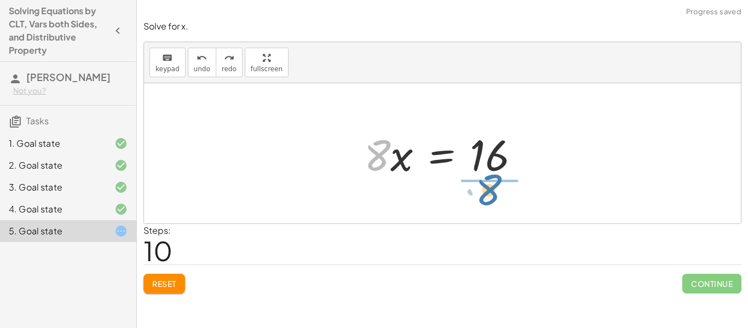
drag, startPoint x: 376, startPoint y: 153, endPoint x: 488, endPoint y: 188, distance: 117.0
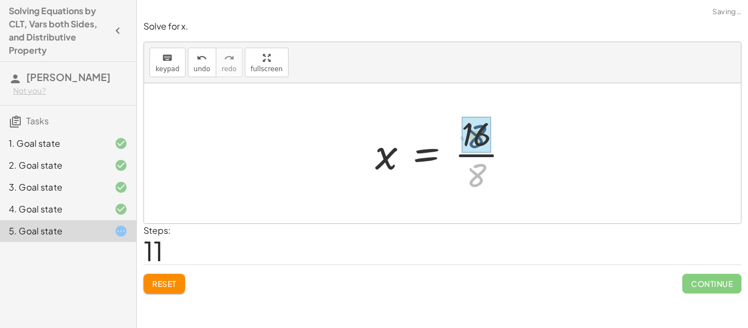
drag, startPoint x: 494, startPoint y: 173, endPoint x: 494, endPoint y: 134, distance: 39.4
click at [494, 134] on div at bounding box center [446, 153] width 153 height 84
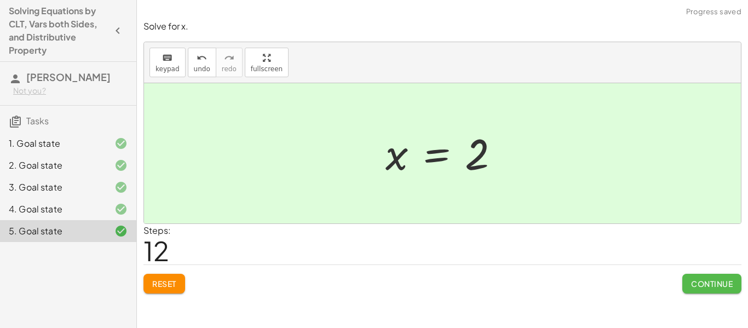
click at [705, 283] on span "Continue" at bounding box center [712, 284] width 42 height 10
